Goal: Task Accomplishment & Management: Complete application form

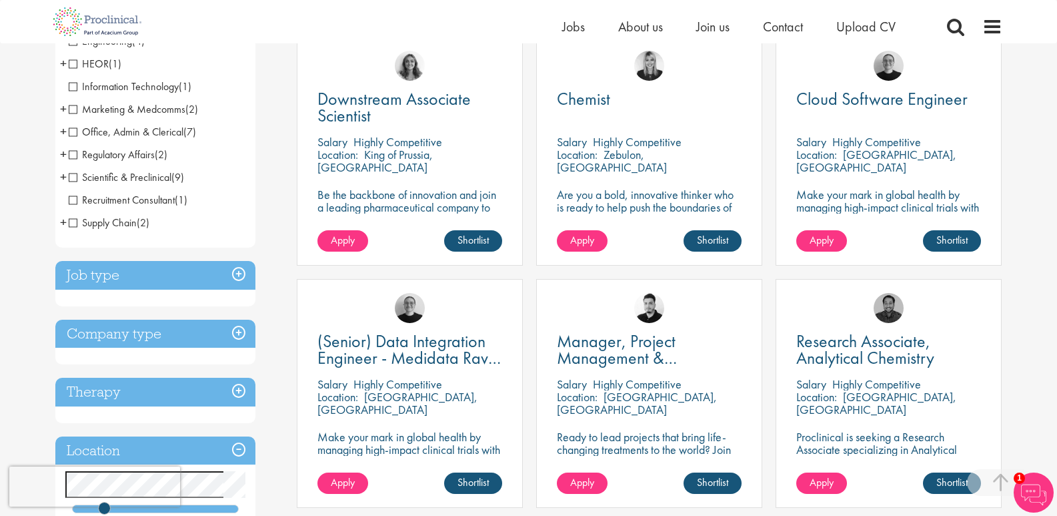
scroll to position [267, 0]
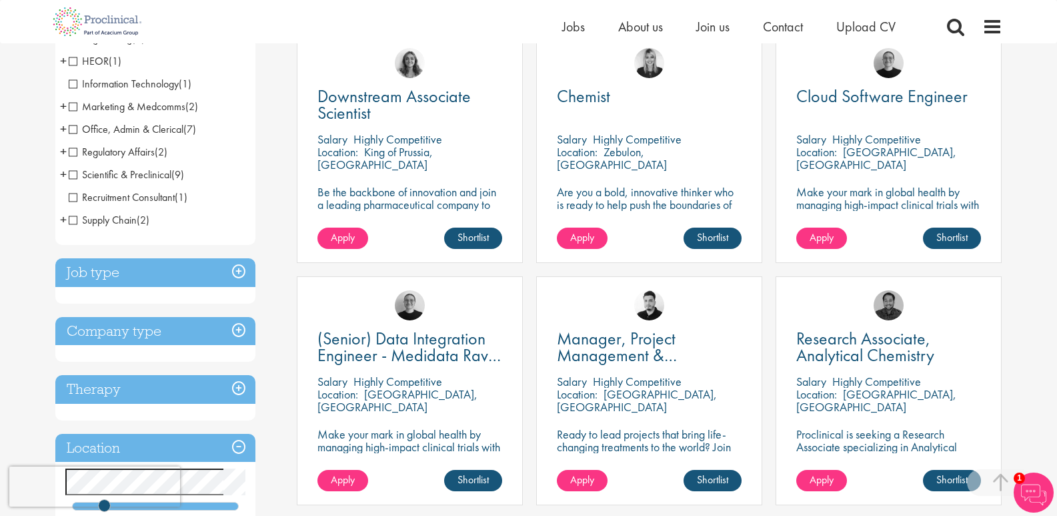
click at [241, 270] on h3 "Job type" at bounding box center [155, 272] width 200 height 29
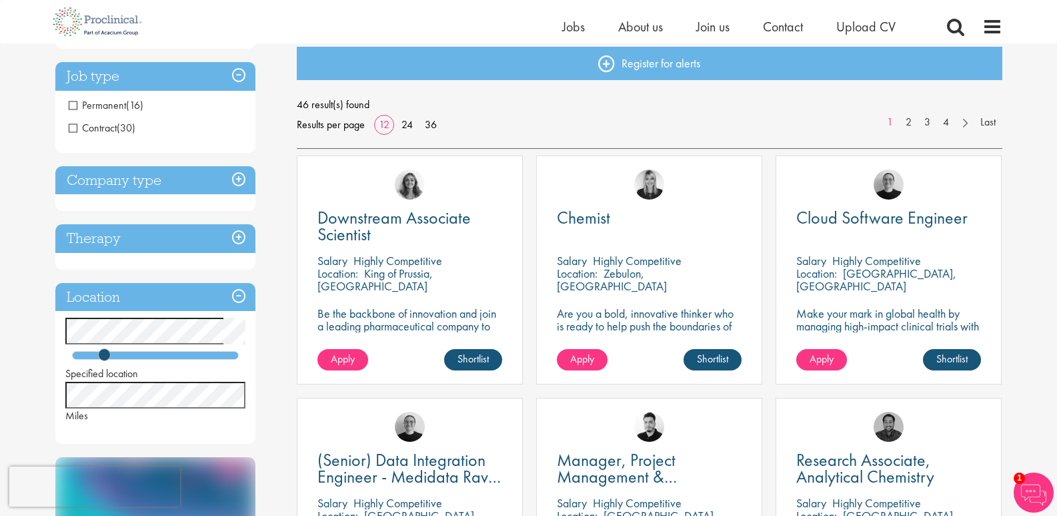
scroll to position [133, 0]
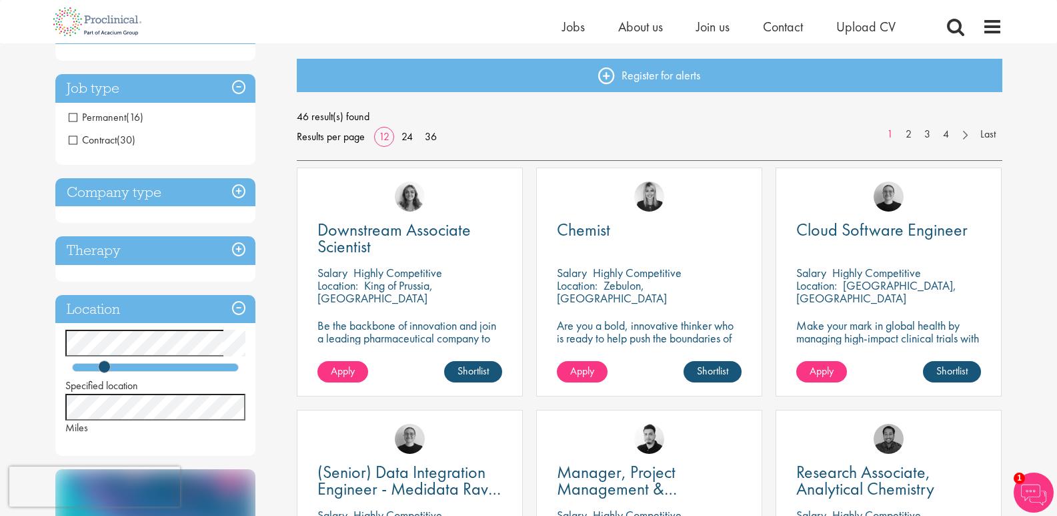
click at [105, 138] on span "Contract" at bounding box center [93, 140] width 48 height 14
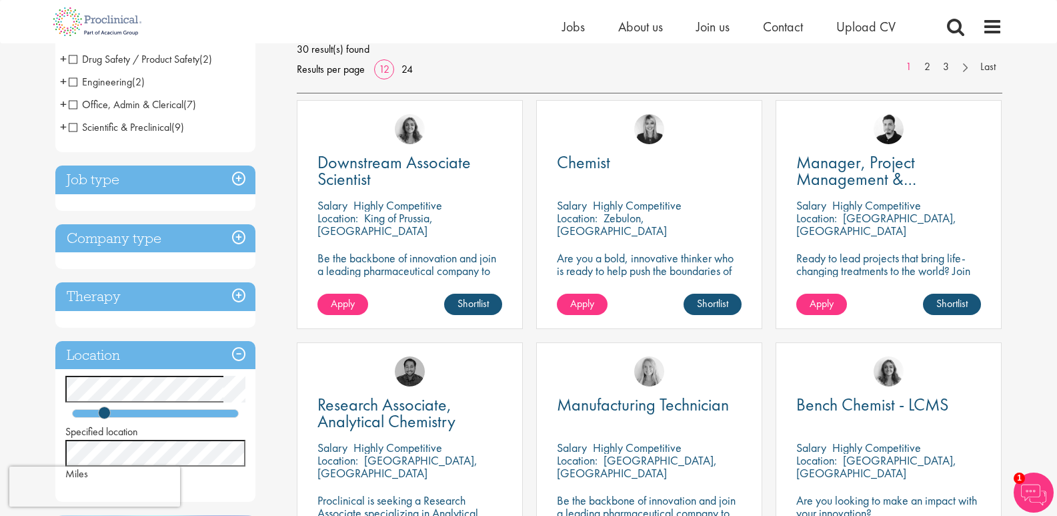
scroll to position [200, 0]
click at [721, 306] on link "Shortlist" at bounding box center [713, 304] width 58 height 21
click at [721, 306] on link "Shortlisted" at bounding box center [707, 304] width 69 height 21
click at [721, 306] on link "Shortlist" at bounding box center [713, 304] width 58 height 21
click at [568, 303] on link "Apply" at bounding box center [582, 304] width 51 height 21
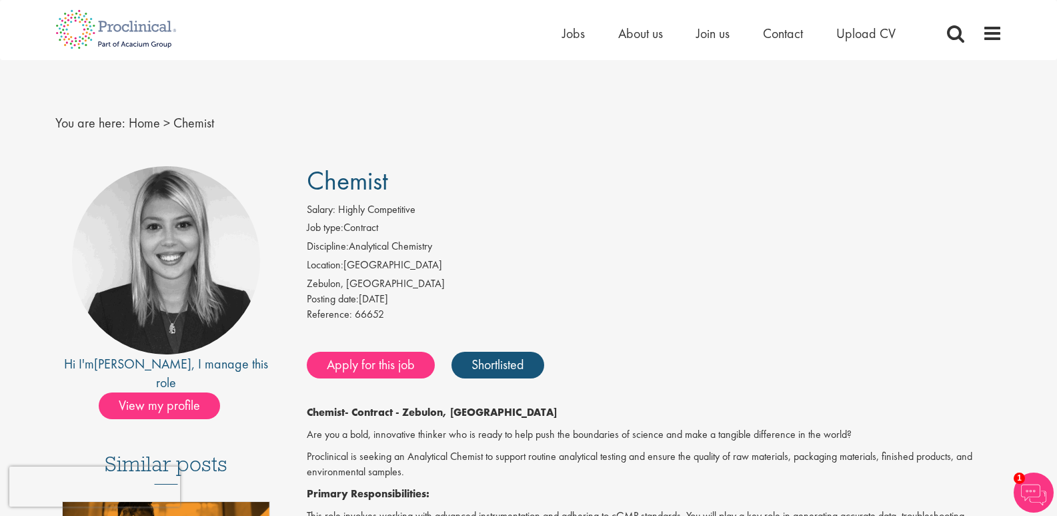
drag, startPoint x: 311, startPoint y: 180, endPoint x: 413, endPoint y: 181, distance: 102.1
click at [413, 181] on h1 "Chemist" at bounding box center [655, 180] width 696 height 29
click at [441, 180] on h1 "Chemist" at bounding box center [655, 180] width 696 height 29
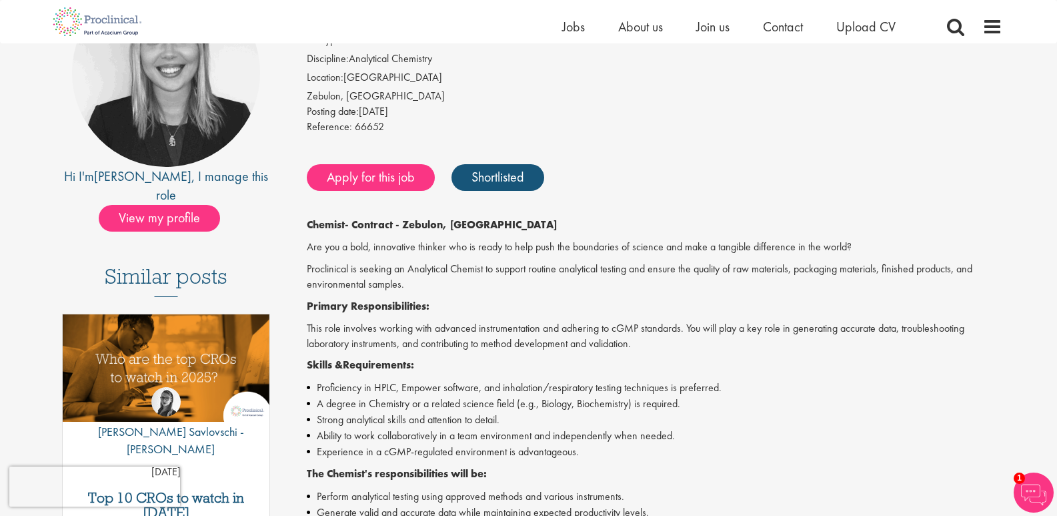
scroll to position [200, 0]
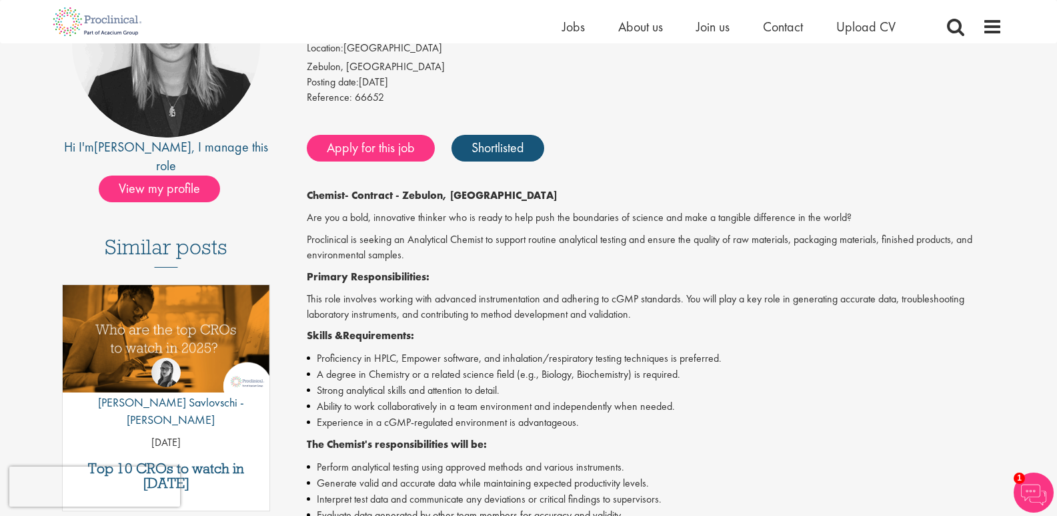
drag, startPoint x: 306, startPoint y: 197, endPoint x: 348, endPoint y: 199, distance: 42.7
click at [348, 199] on div "Chemist Salary: Highly Competitive Job type: Contract Discipline: Analytical Ch…" at bounding box center [650, 445] width 726 height 993
copy strong "Chemist"
drag, startPoint x: 406, startPoint y: 198, endPoint x: 500, endPoint y: 197, distance: 94.7
click at [500, 197] on p "Chemist - Contract - Zebulon, NC" at bounding box center [655, 195] width 696 height 15
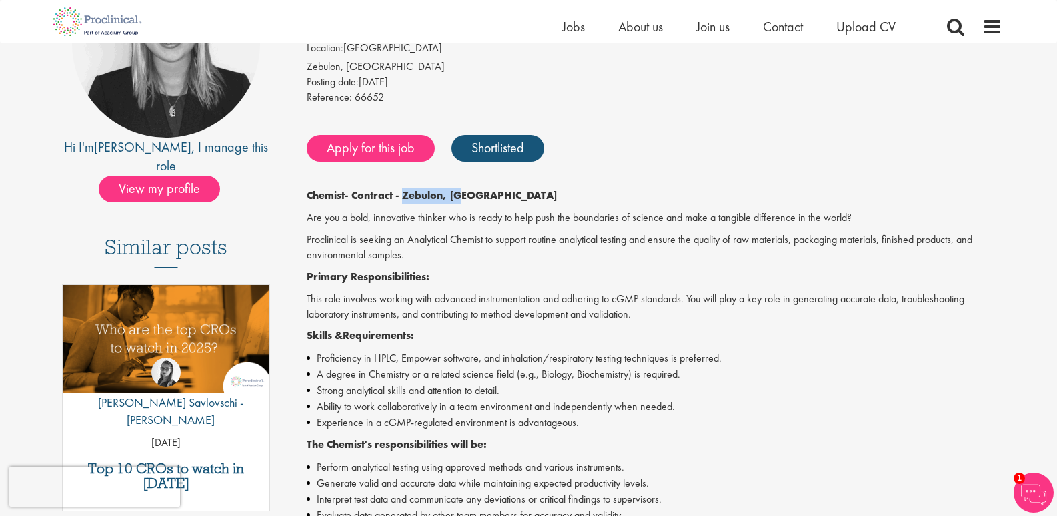
copy strong "Zebulon, NC"
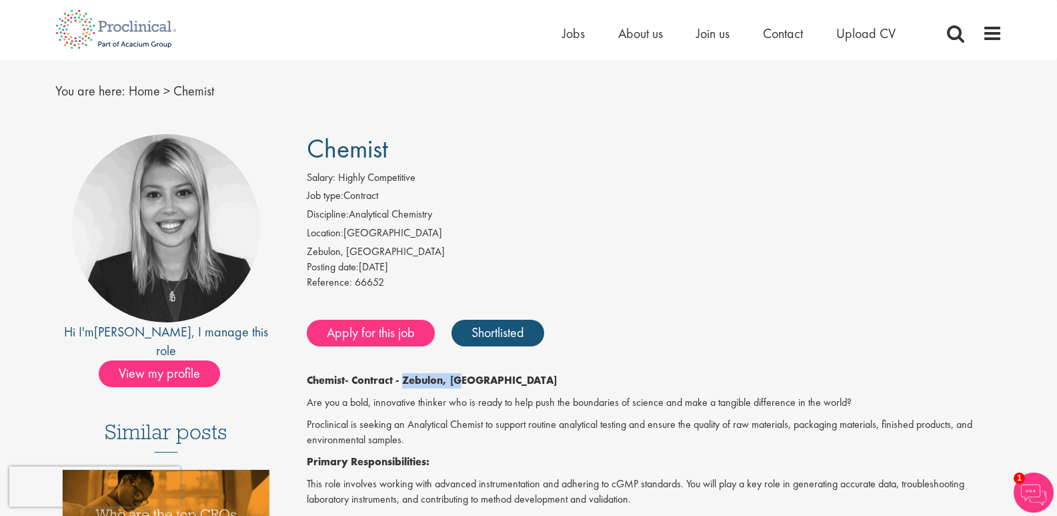
scroll to position [0, 0]
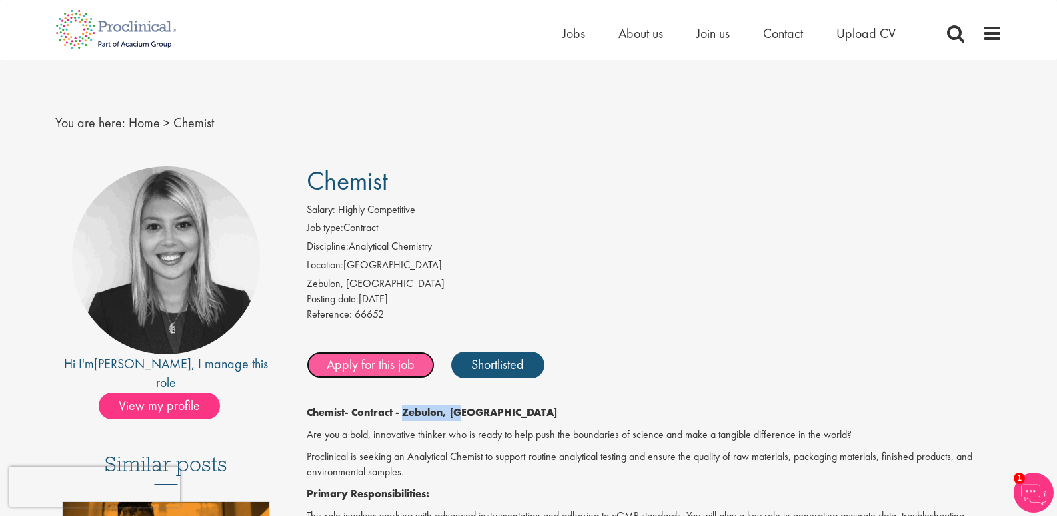
click at [375, 365] on link "Apply for this job" at bounding box center [371, 365] width 128 height 27
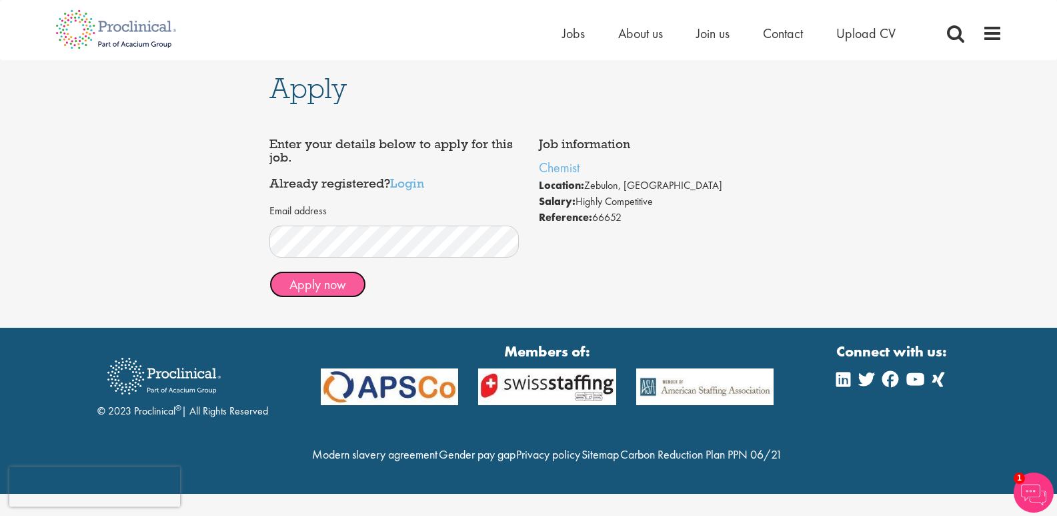
click at [343, 288] on button "Apply now" at bounding box center [318, 284] width 97 height 27
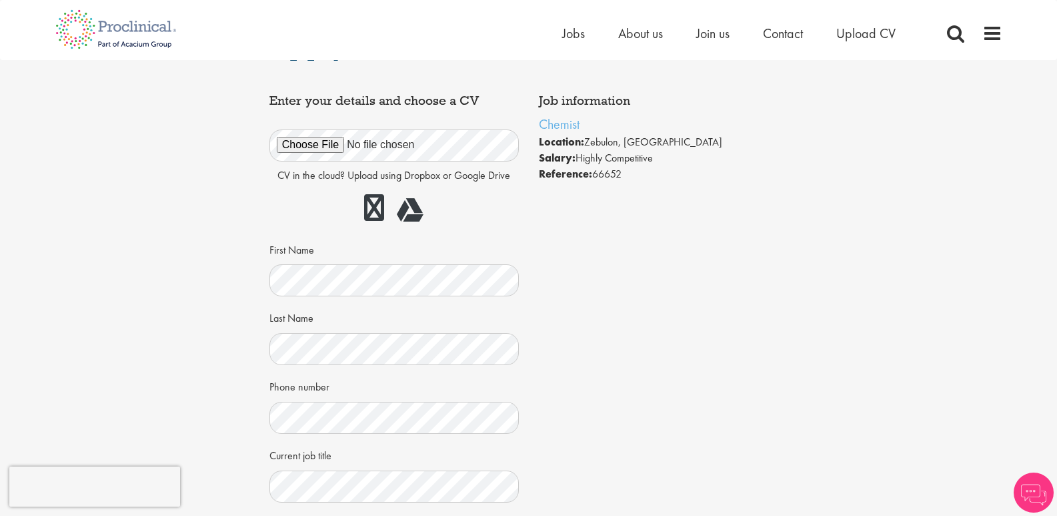
scroll to position [67, 0]
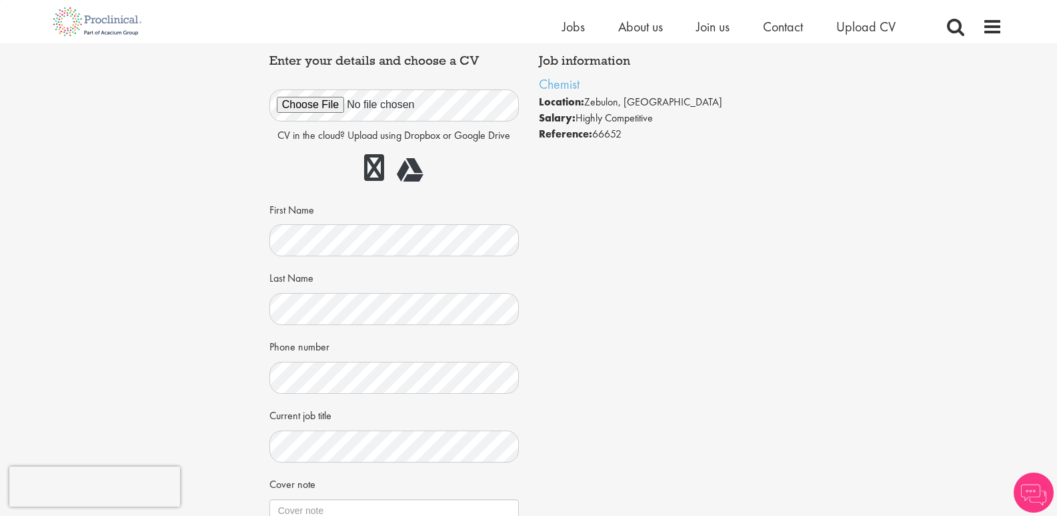
click at [341, 258] on div "CV in the cloud? Upload using Dropbox or Google Drive First Name Last Name Phon…" at bounding box center [395, 304] width 230 height 461
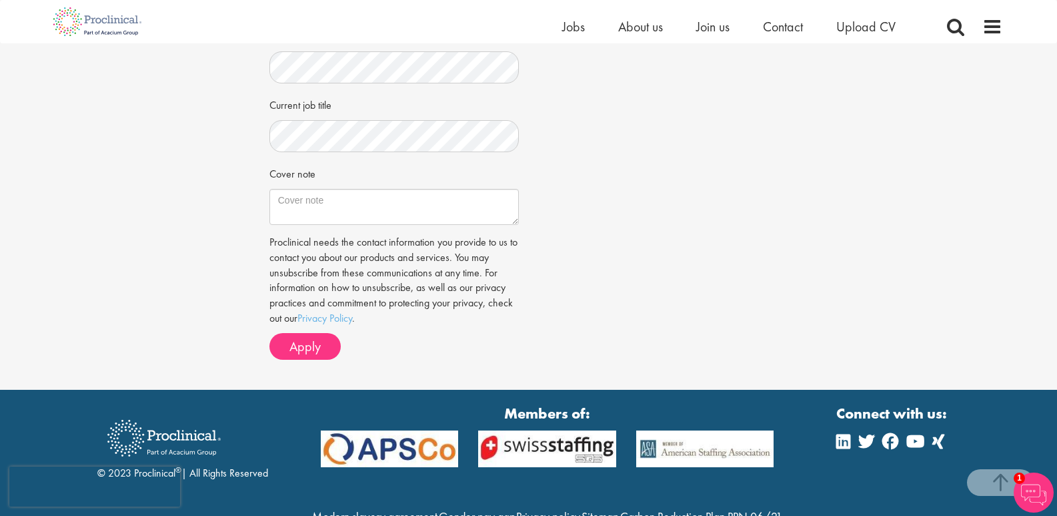
scroll to position [400, 0]
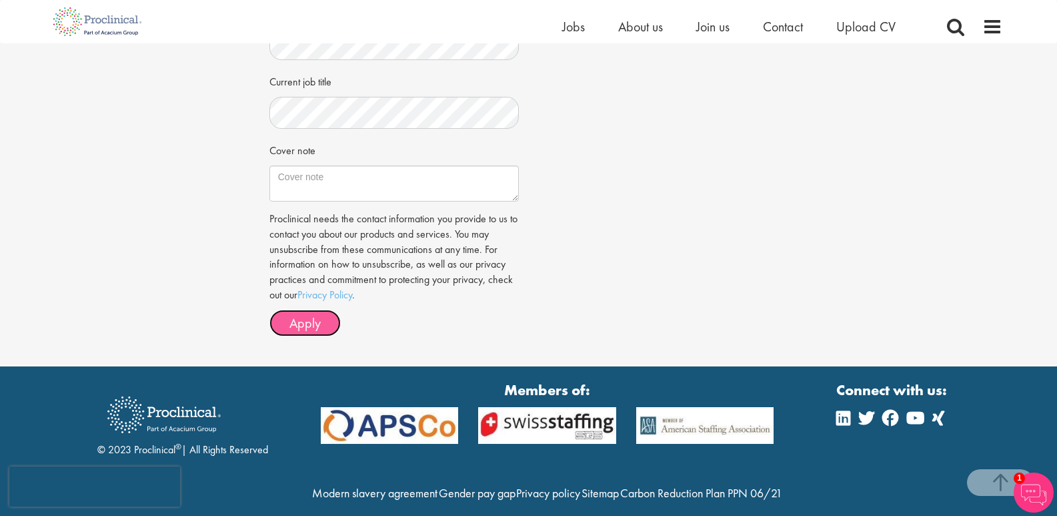
click at [306, 328] on span "Apply" at bounding box center [305, 322] width 31 height 17
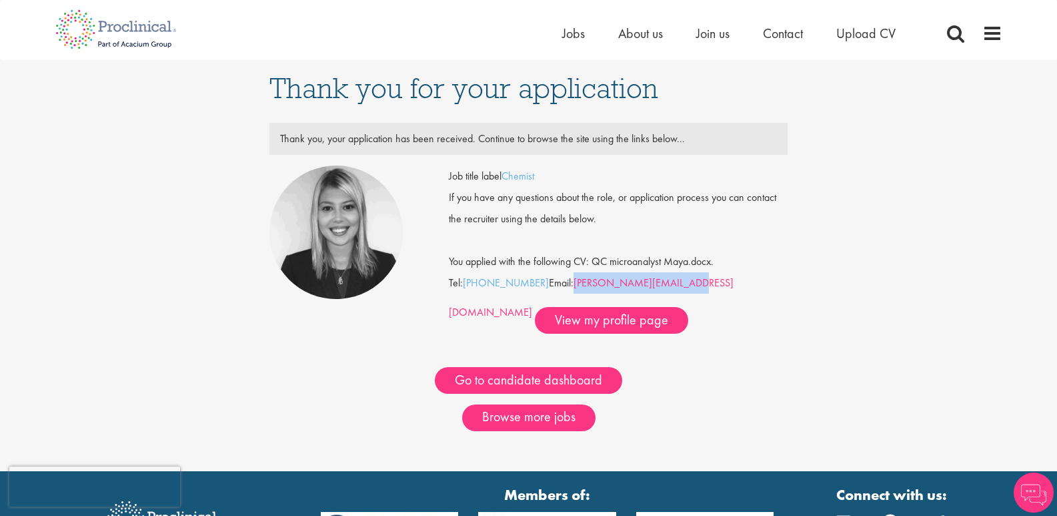
drag, startPoint x: 669, startPoint y: 277, endPoint x: 574, endPoint y: 277, distance: 94.1
click at [574, 277] on div "Job title label Chemist If you have any questions about the role, or applicatio…" at bounding box center [618, 249] width 339 height 168
copy link "[PERSON_NAME][EMAIL_ADDRESS][DOMAIN_NAME]"
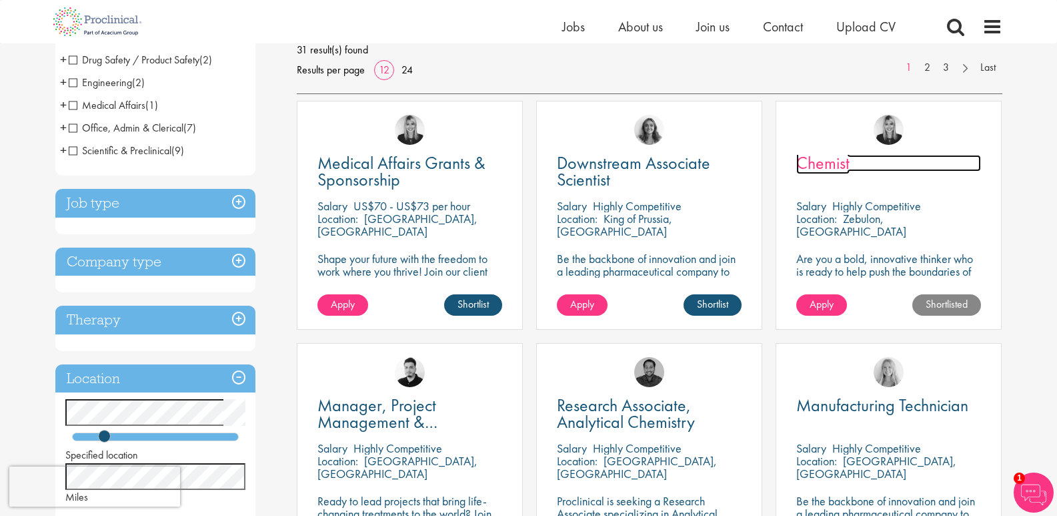
click at [911, 162] on link "Chemist" at bounding box center [889, 163] width 185 height 17
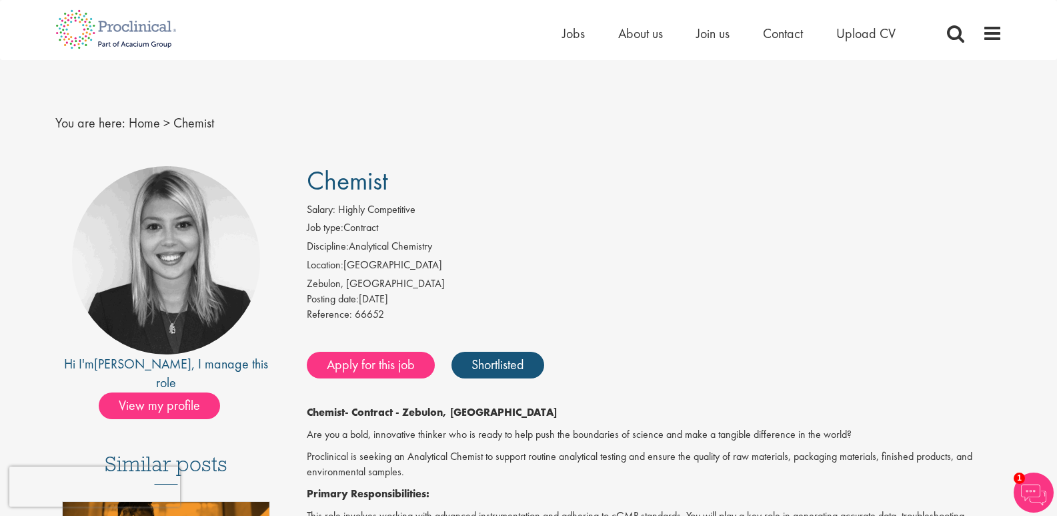
click at [1027, 498] on img at bounding box center [1034, 492] width 40 height 40
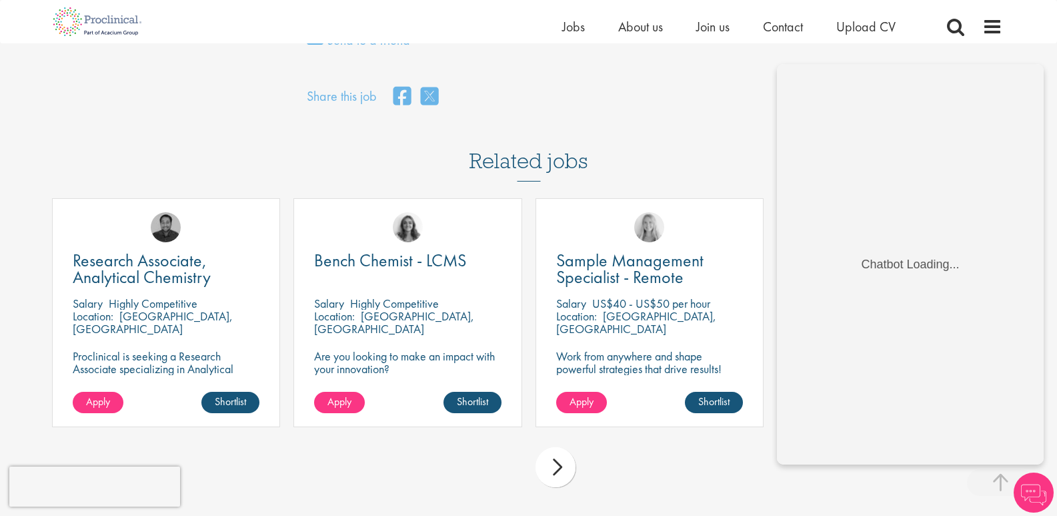
scroll to position [1001, 0]
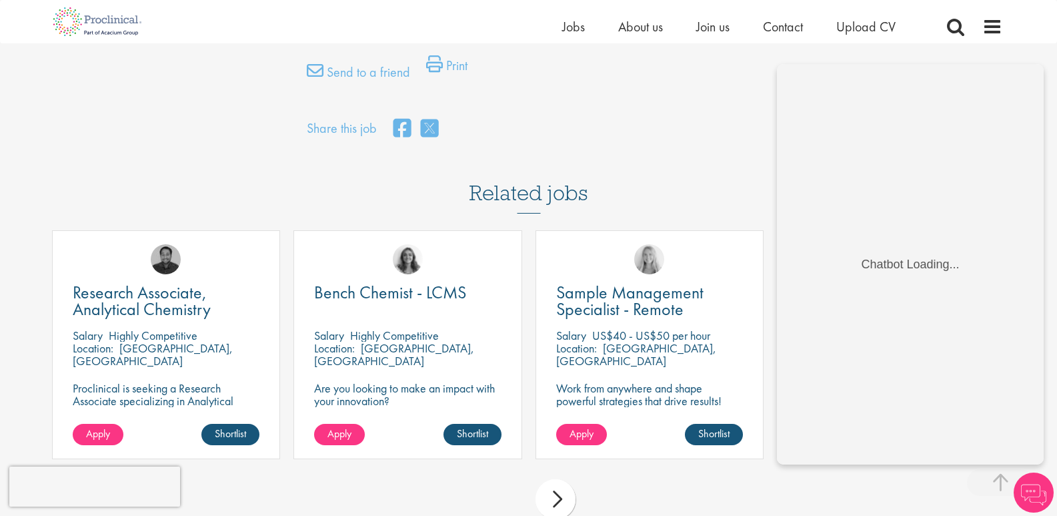
click at [1038, 499] on img at bounding box center [1034, 492] width 40 height 40
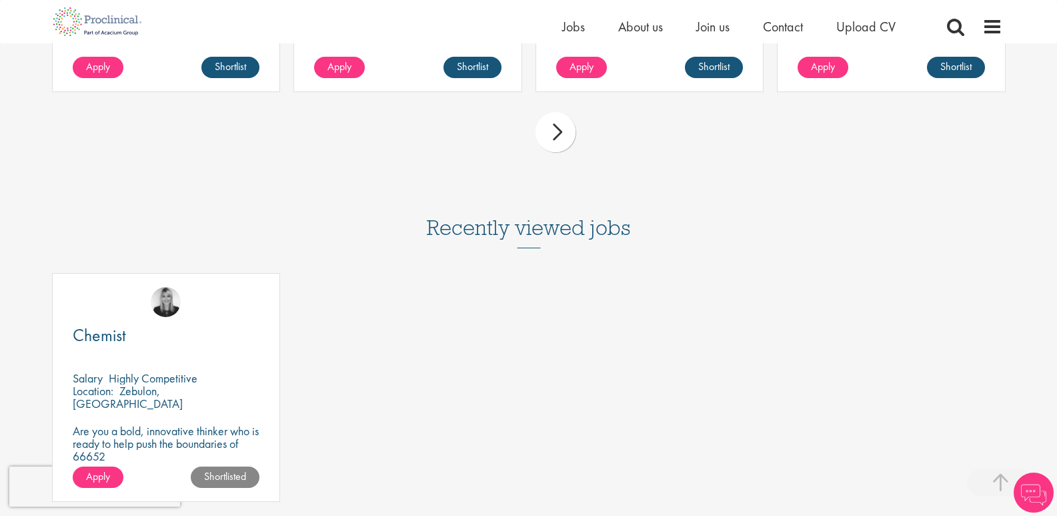
scroll to position [1334, 0]
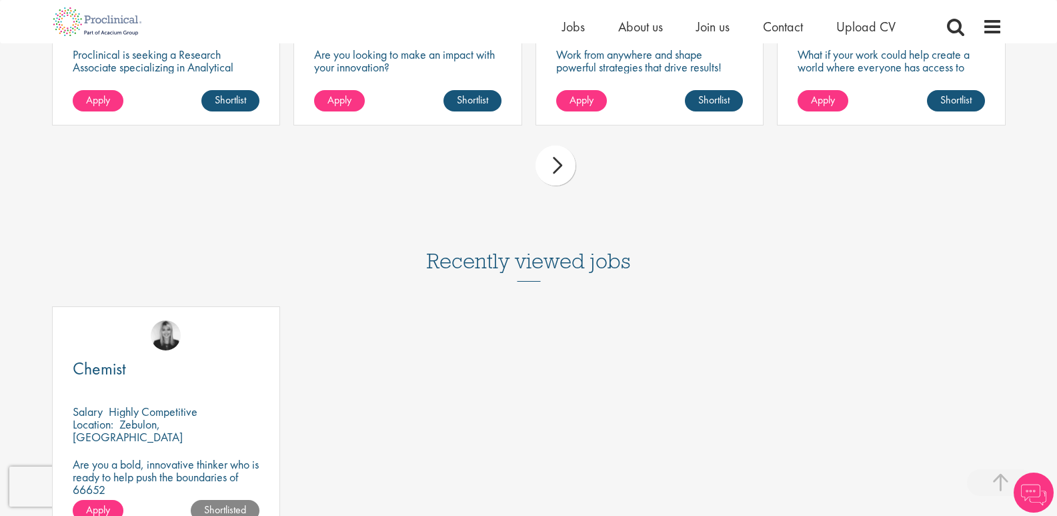
click at [534, 280] on h3 "Recently viewed jobs" at bounding box center [529, 248] width 204 height 65
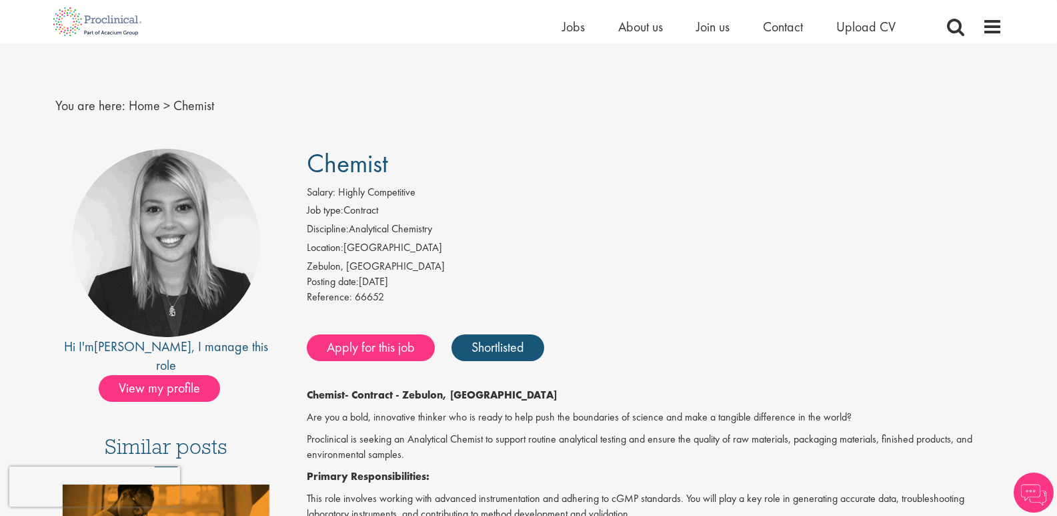
scroll to position [0, 0]
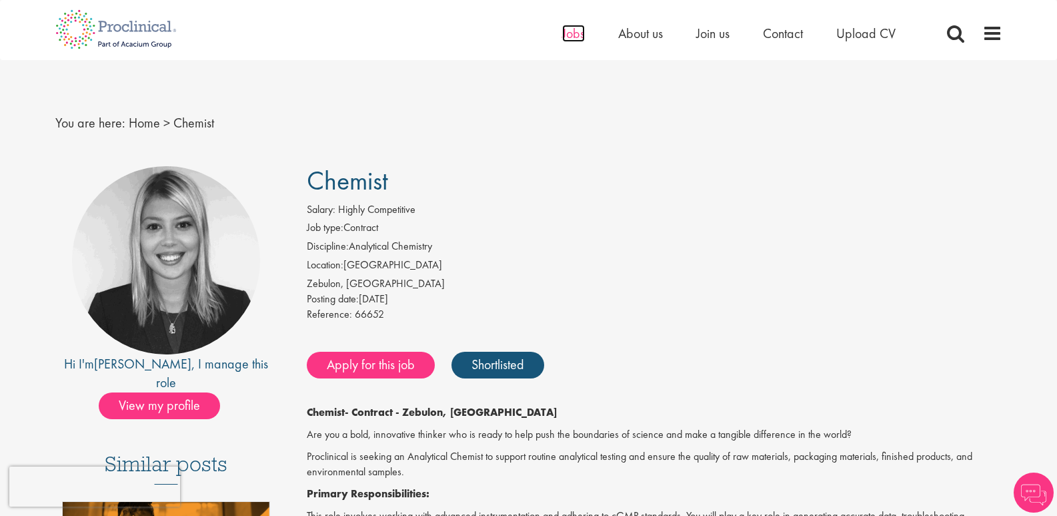
click at [578, 34] on span "Jobs" at bounding box center [573, 33] width 23 height 17
